Goal: Find contact information: Find contact information

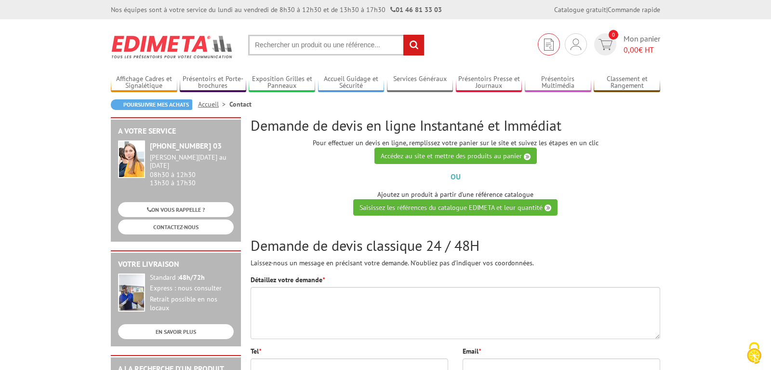
click at [548, 49] on img at bounding box center [549, 45] width 10 height 12
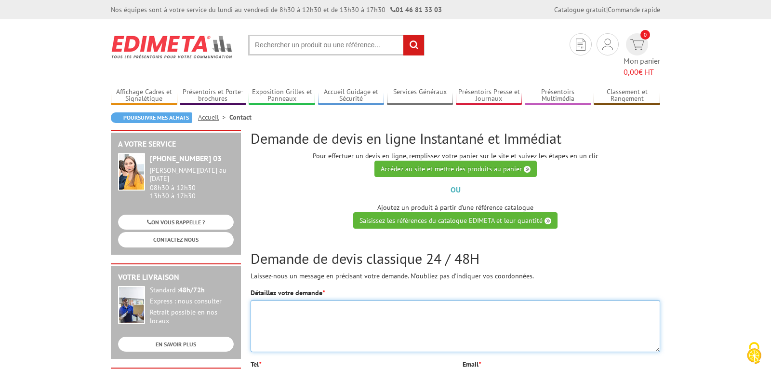
click at [306, 304] on textarea "Détaillez votre demande *" at bounding box center [456, 326] width 410 height 52
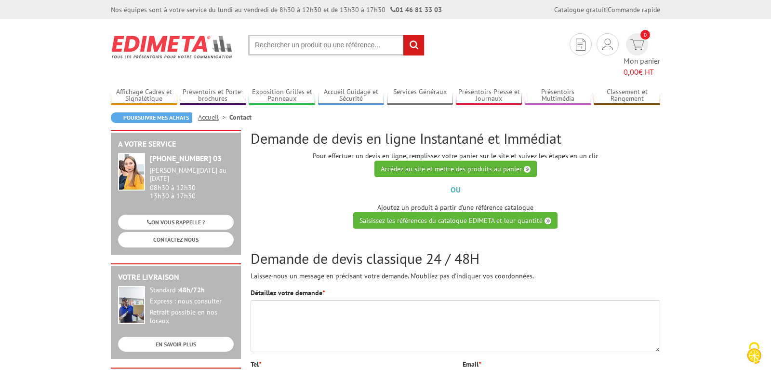
click at [215, 113] on link "Accueil" at bounding box center [213, 117] width 31 height 9
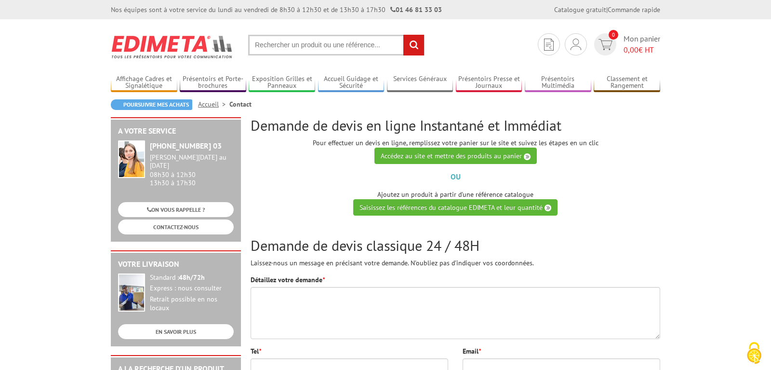
click at [239, 104] on li "Contact" at bounding box center [240, 104] width 22 height 10
click at [196, 219] on link "CONTACTEZ-NOUS" at bounding box center [176, 226] width 116 height 15
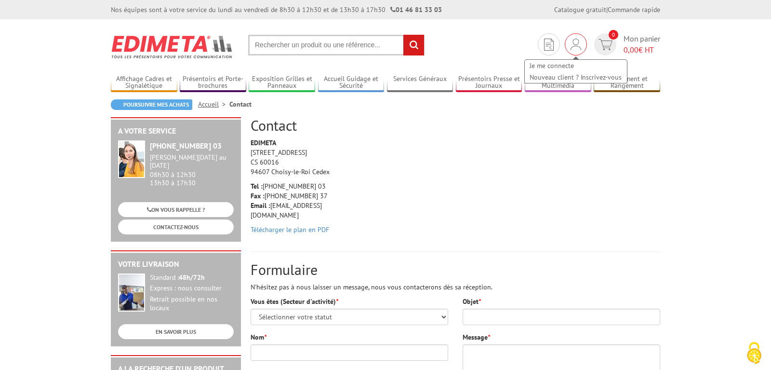
click at [581, 48] on div "Je me connecte Nouveau client ? Inscrivez-vous" at bounding box center [576, 44] width 22 height 22
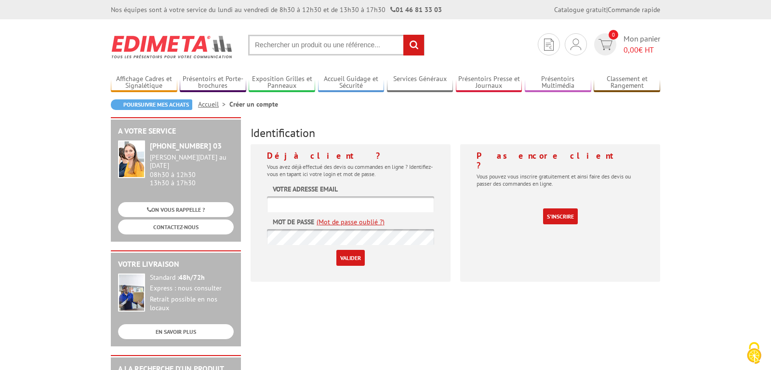
click at [315, 209] on input "text" at bounding box center [350, 204] width 167 height 16
